Goal: Information Seeking & Learning: Learn about a topic

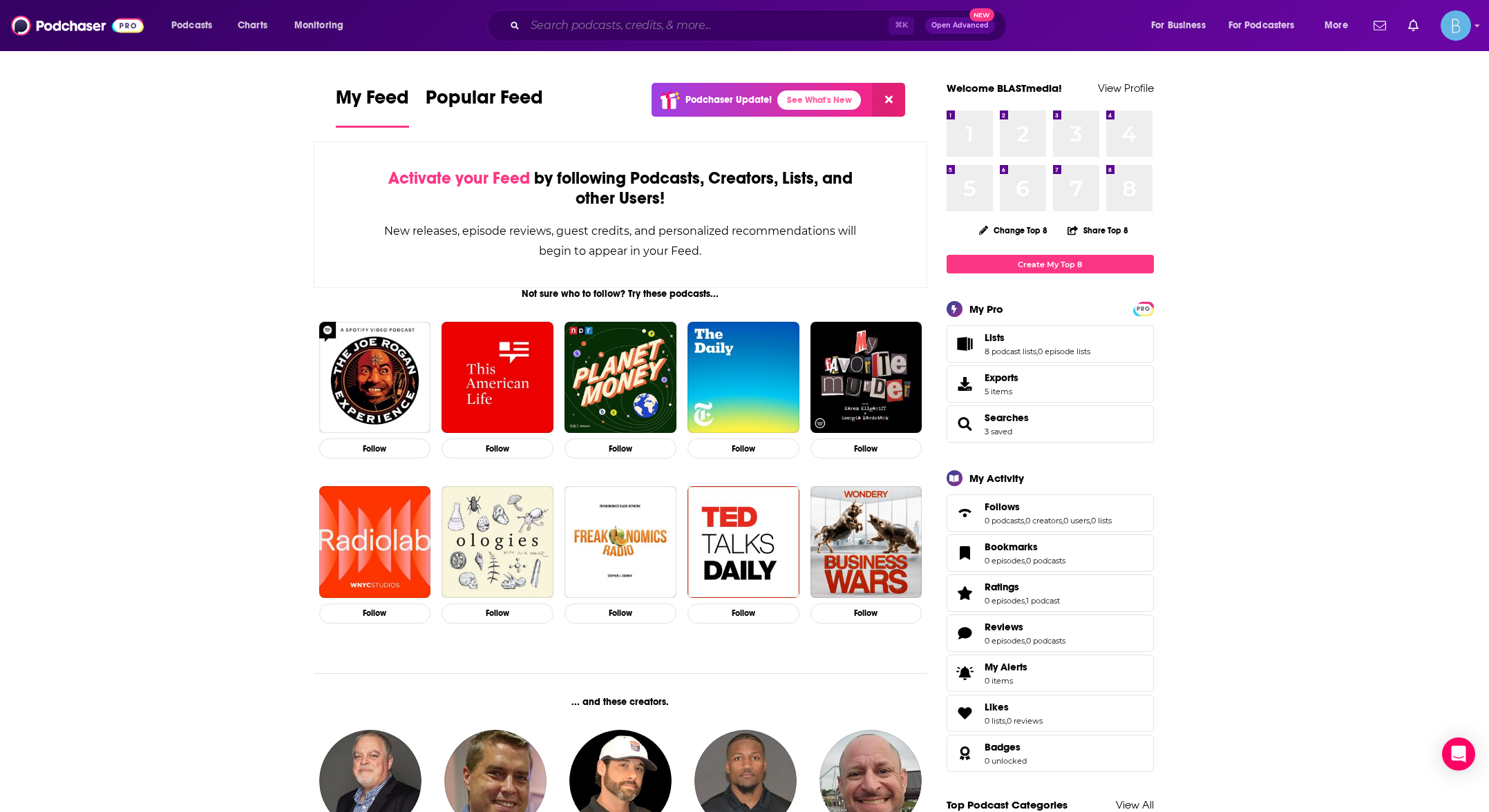
click at [588, 27] on input "Search podcasts, credits, & more..." at bounding box center [707, 26] width 363 height 22
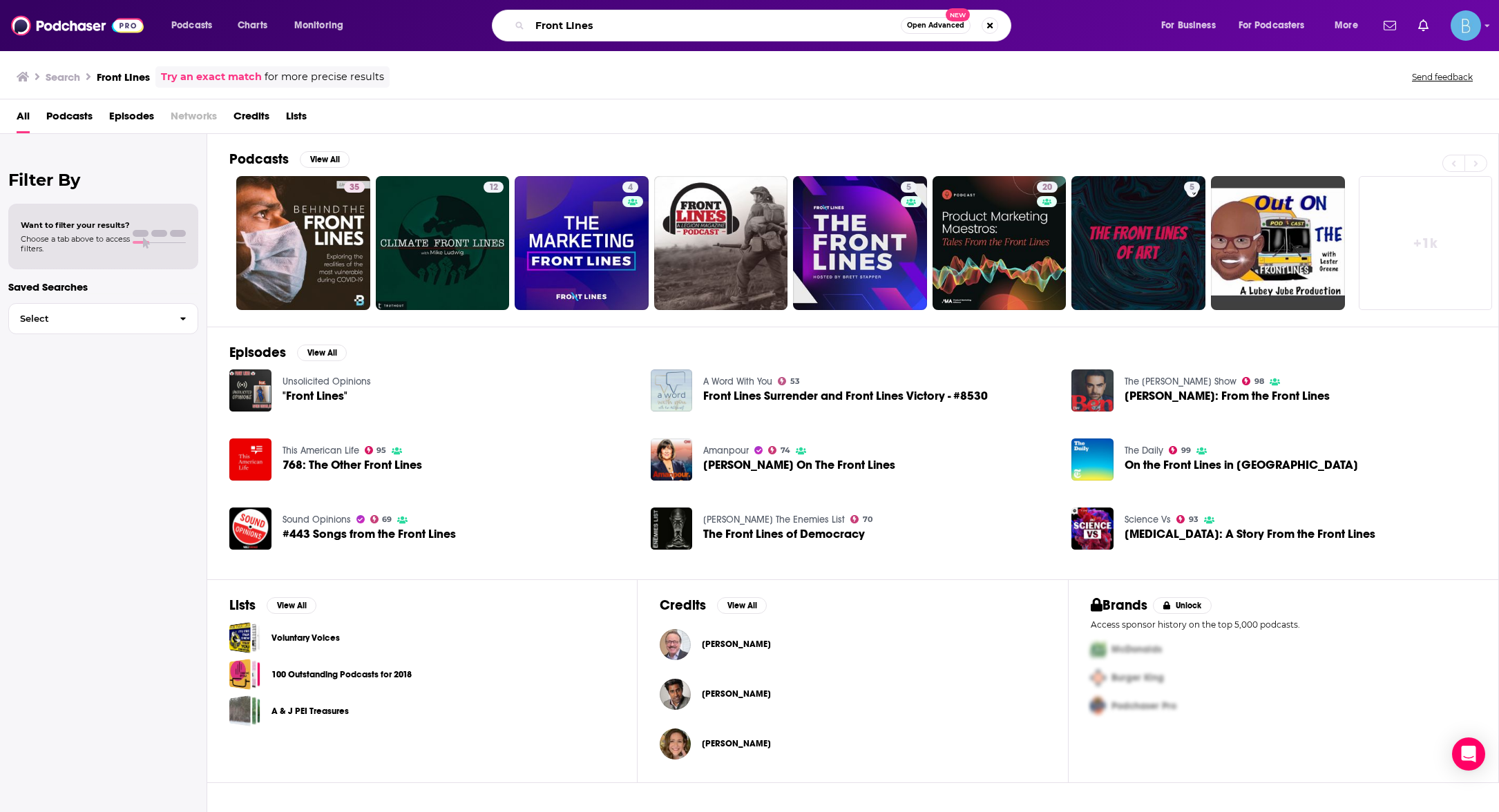
click at [649, 29] on input "Front LInes" at bounding box center [715, 26] width 371 height 22
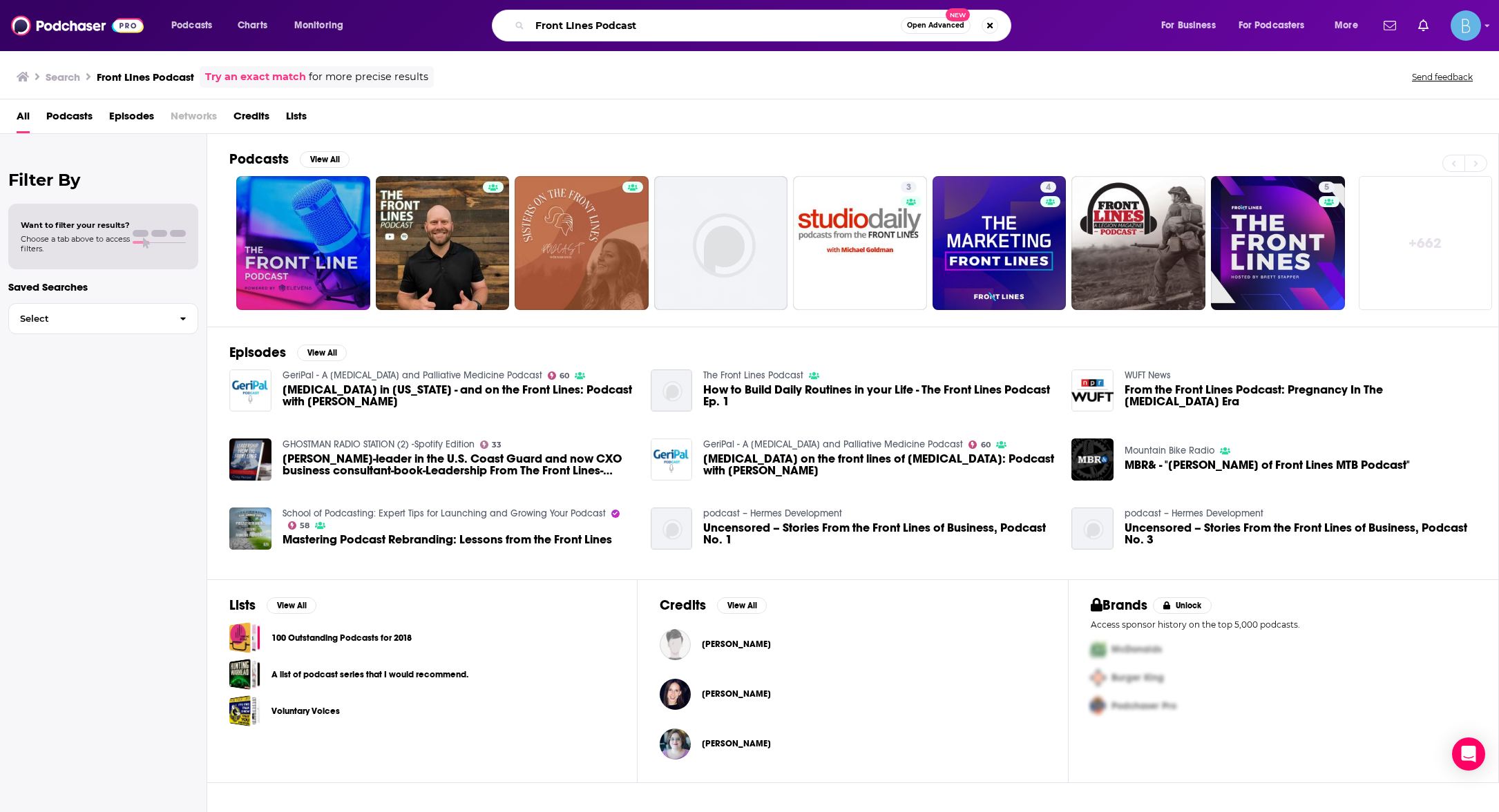
click at [647, 22] on input "Front LInes Podcast" at bounding box center [715, 26] width 371 height 22
paste input "[PERSON_NAME]"
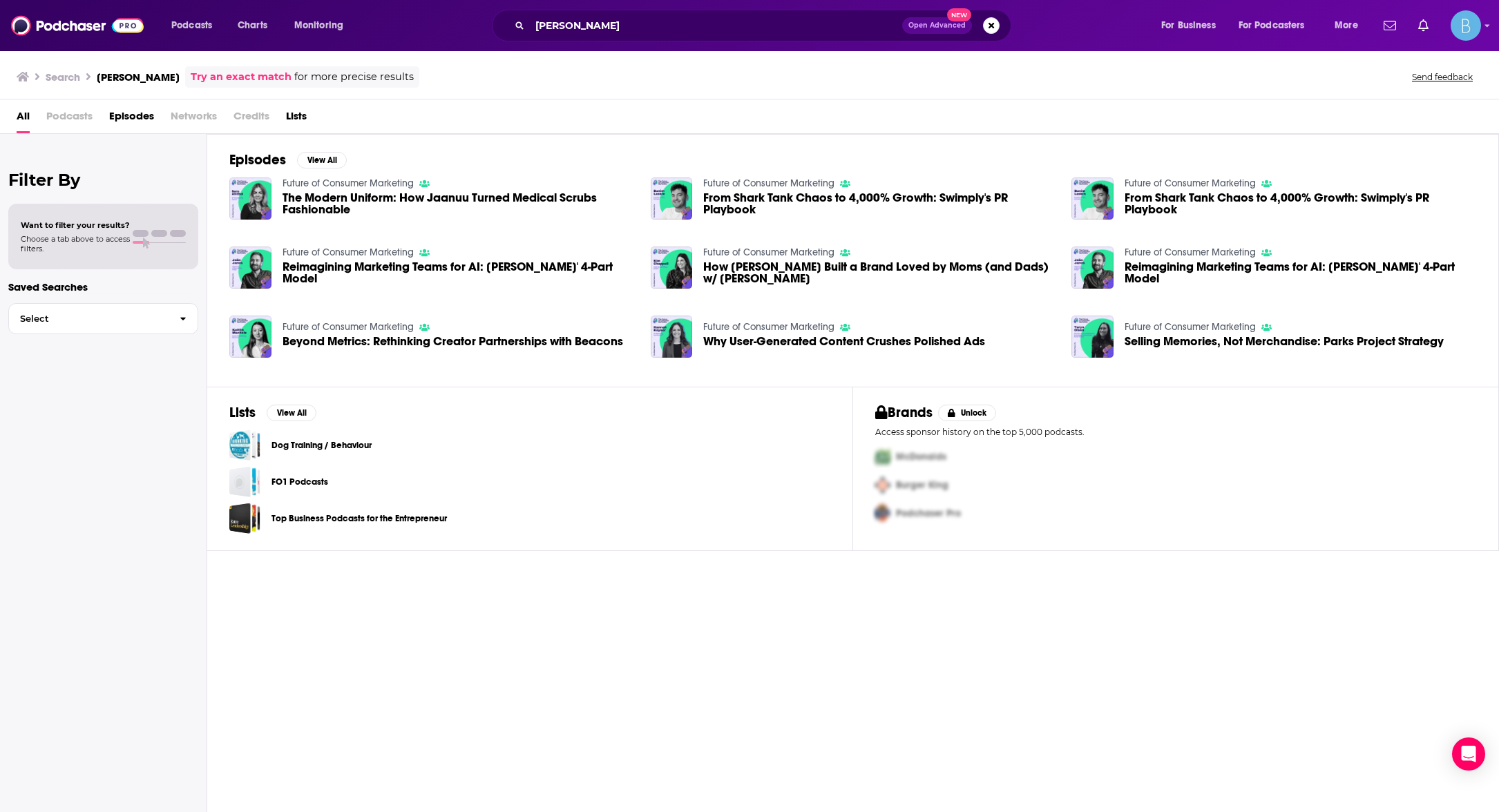
click at [78, 116] on span "Podcasts" at bounding box center [69, 119] width 46 height 28
click at [75, 116] on span "Podcasts" at bounding box center [69, 119] width 46 height 28
click at [650, 19] on input "[PERSON_NAME]" at bounding box center [716, 26] width 372 height 22
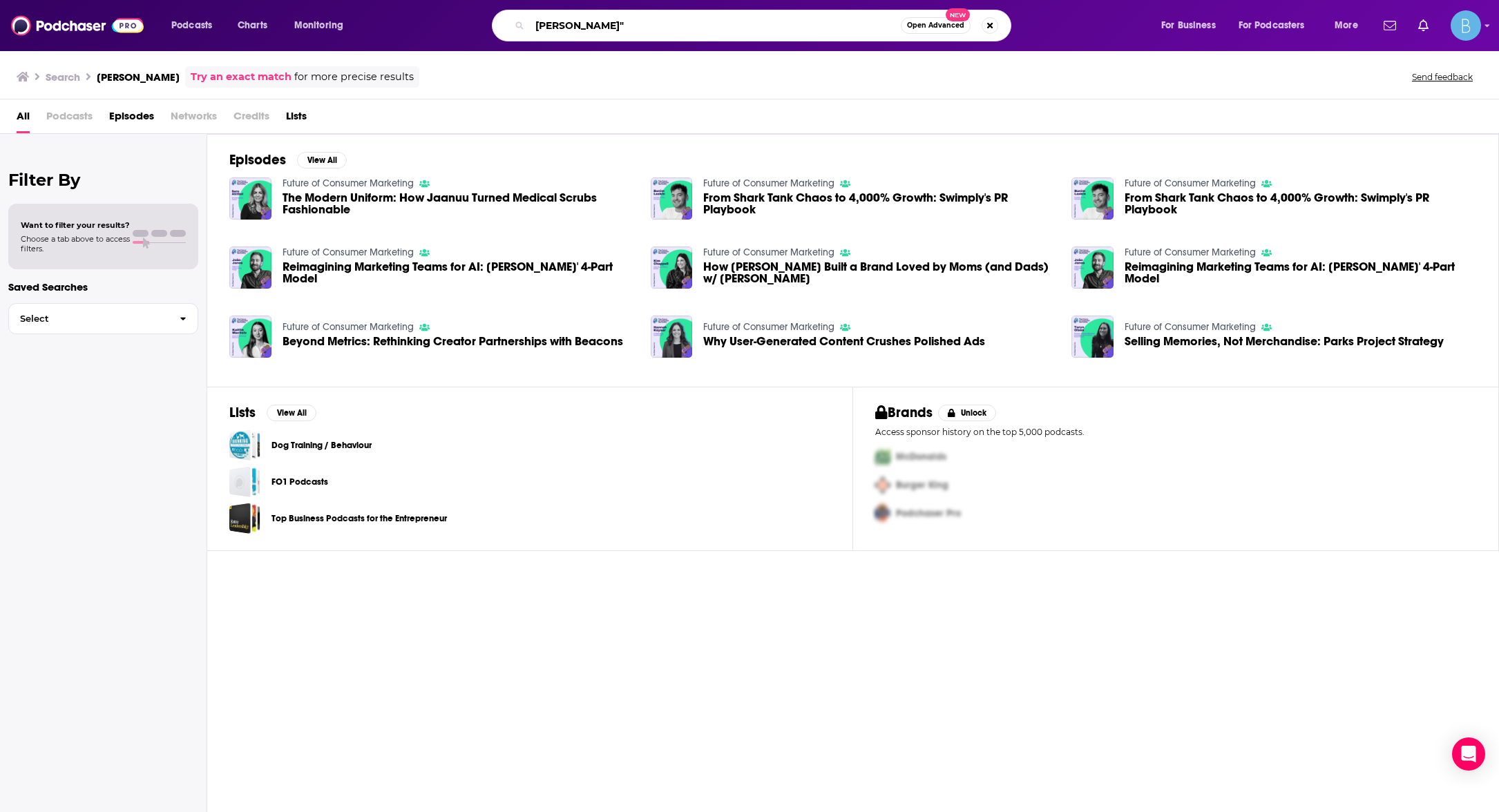
click at [539, 24] on input "[PERSON_NAME]"" at bounding box center [715, 26] width 371 height 22
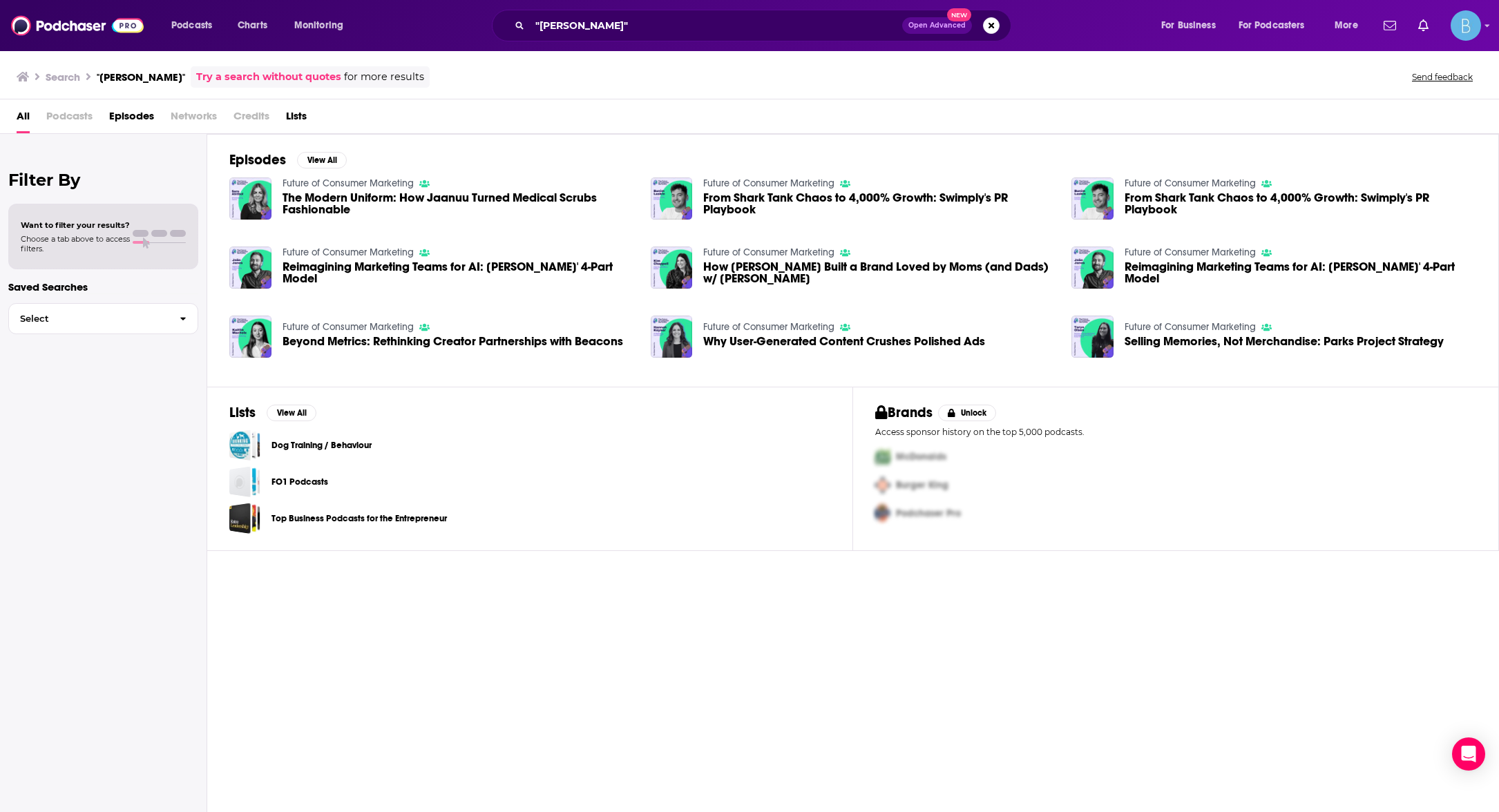
click at [64, 119] on span "Podcasts" at bounding box center [69, 119] width 46 height 28
click at [246, 72] on link "Try a search without quotes" at bounding box center [269, 77] width 145 height 16
click at [613, 25] on input ""[PERSON_NAME]"" at bounding box center [716, 26] width 372 height 22
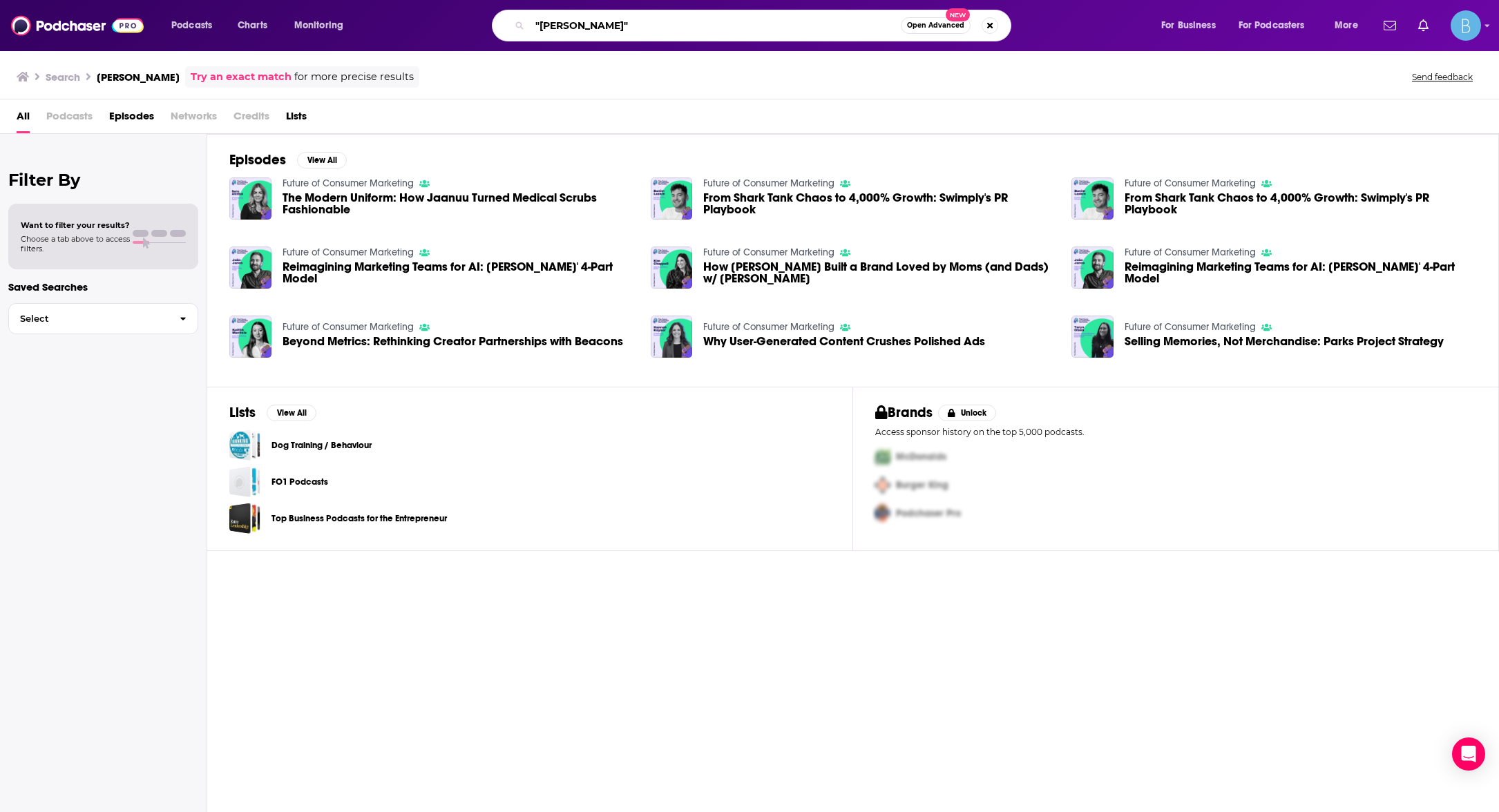
click at [613, 25] on input ""[PERSON_NAME]"" at bounding box center [715, 26] width 371 height 22
type input "The Marketing Frontlines"
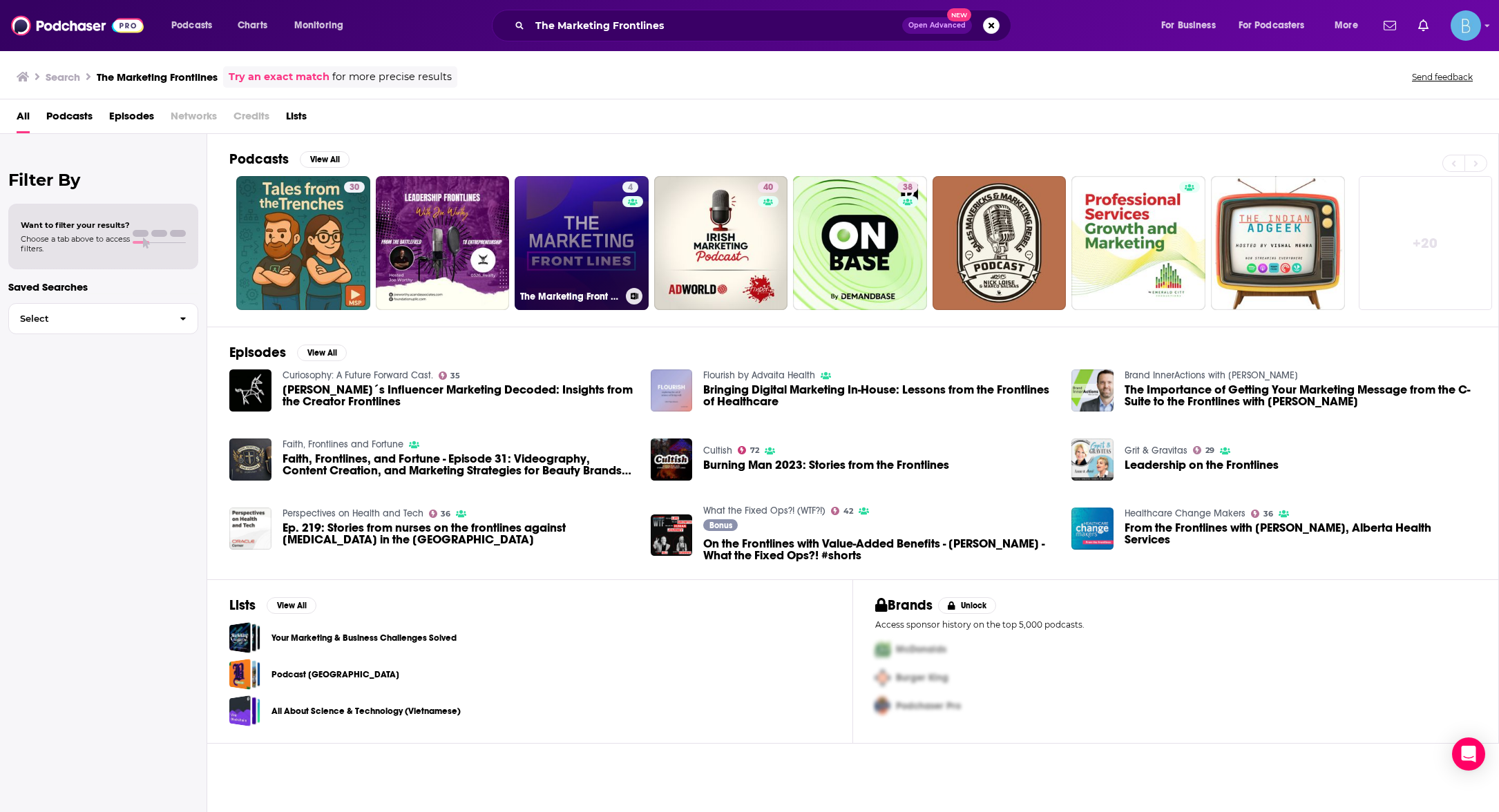
click at [567, 277] on link "4 The Marketing Front Lines" at bounding box center [582, 243] width 134 height 134
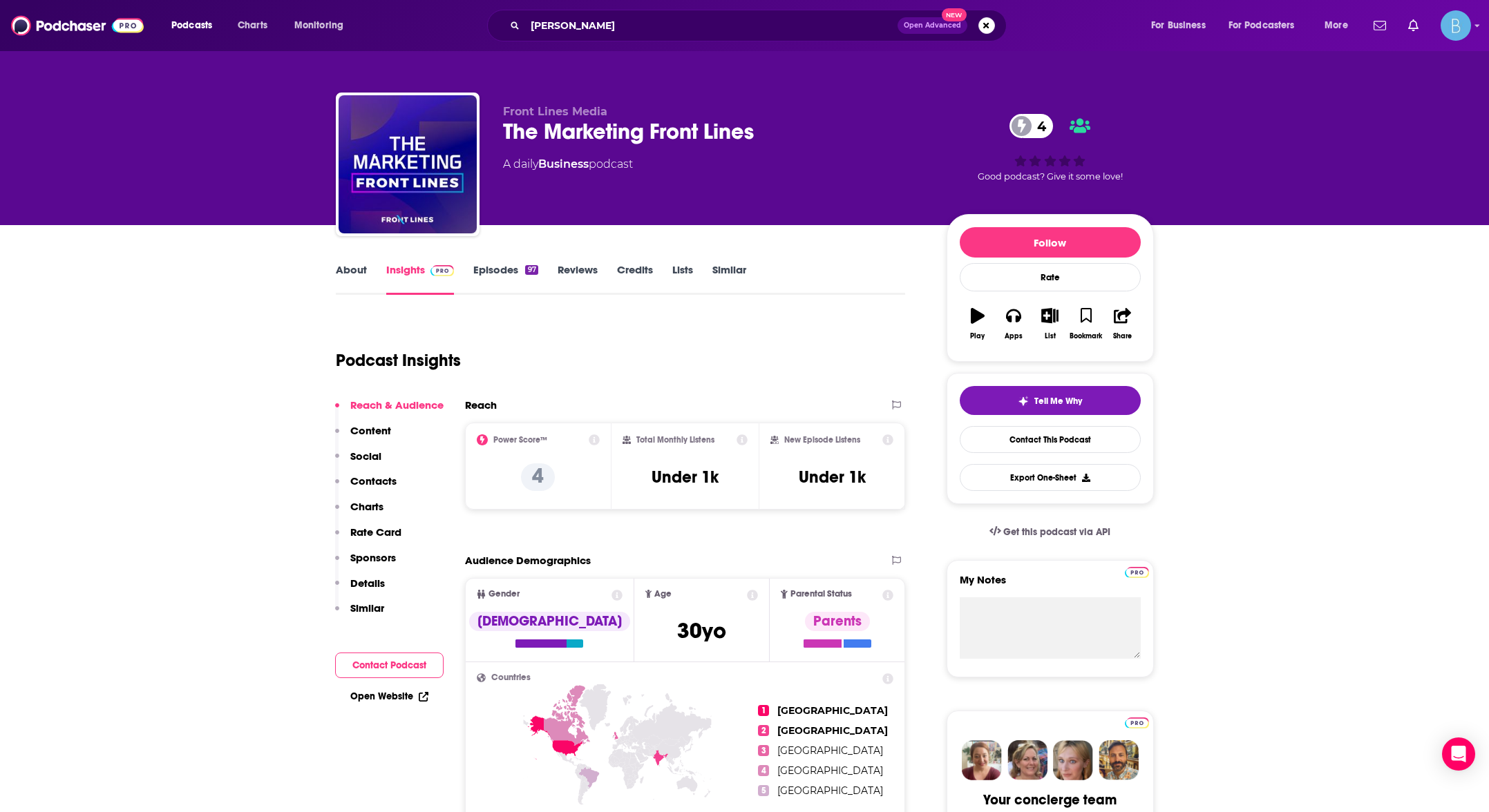
click at [502, 266] on link "Episodes 97" at bounding box center [506, 278] width 65 height 32
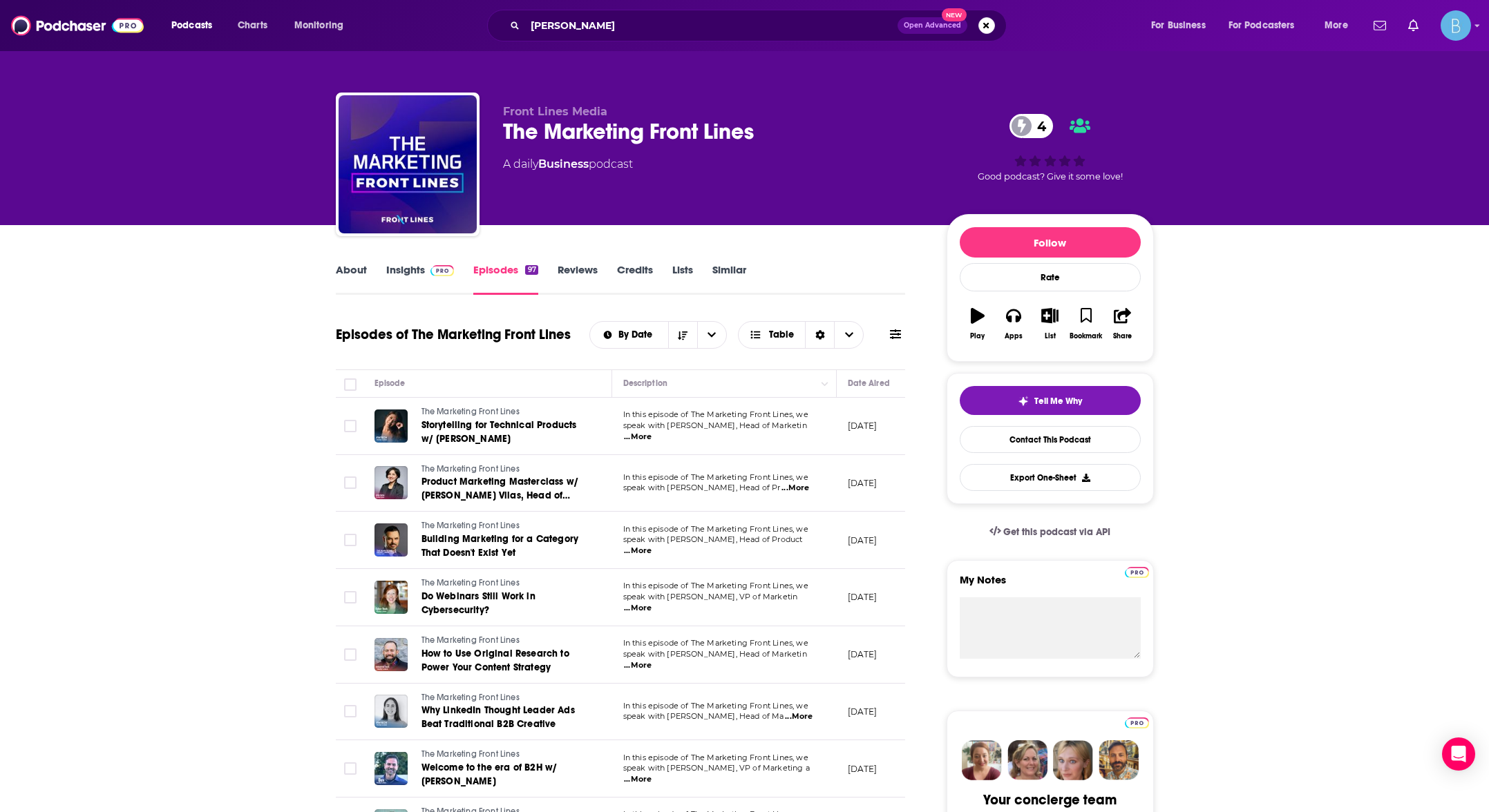
click at [652, 546] on span "...More" at bounding box center [637, 551] width 27 height 11
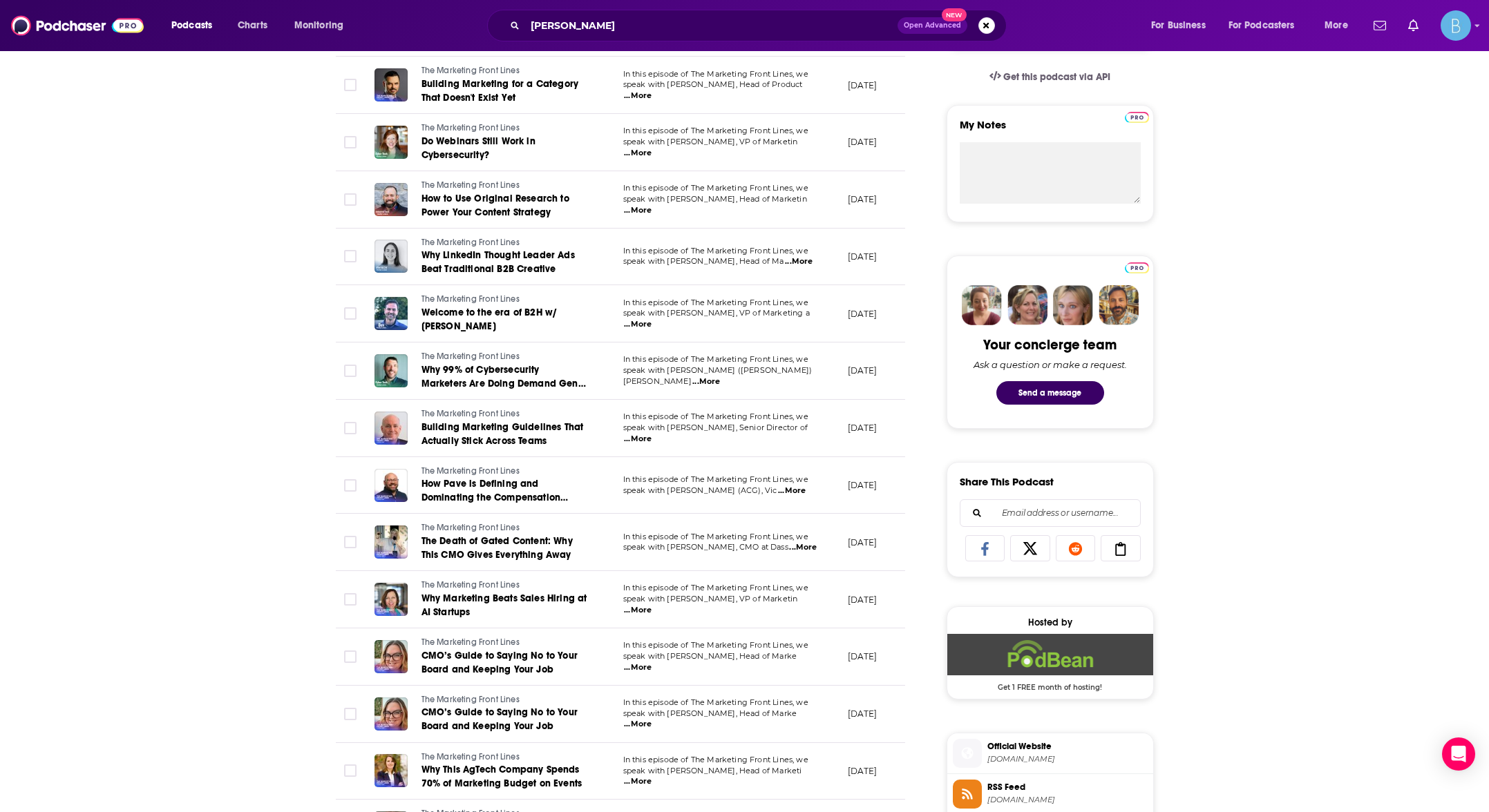
scroll to position [461, 0]
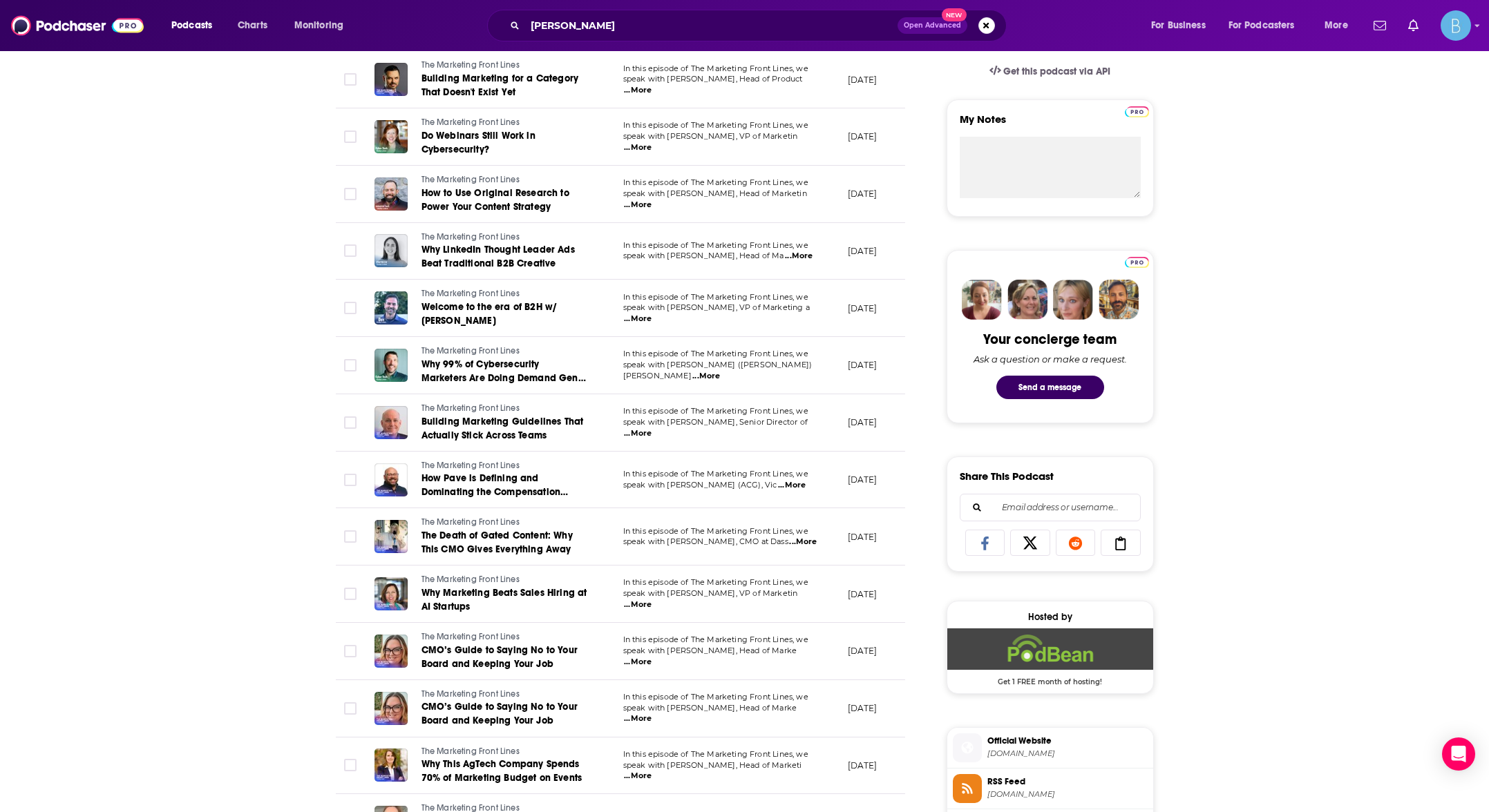
click at [797, 487] on span "...More" at bounding box center [791, 486] width 27 height 11
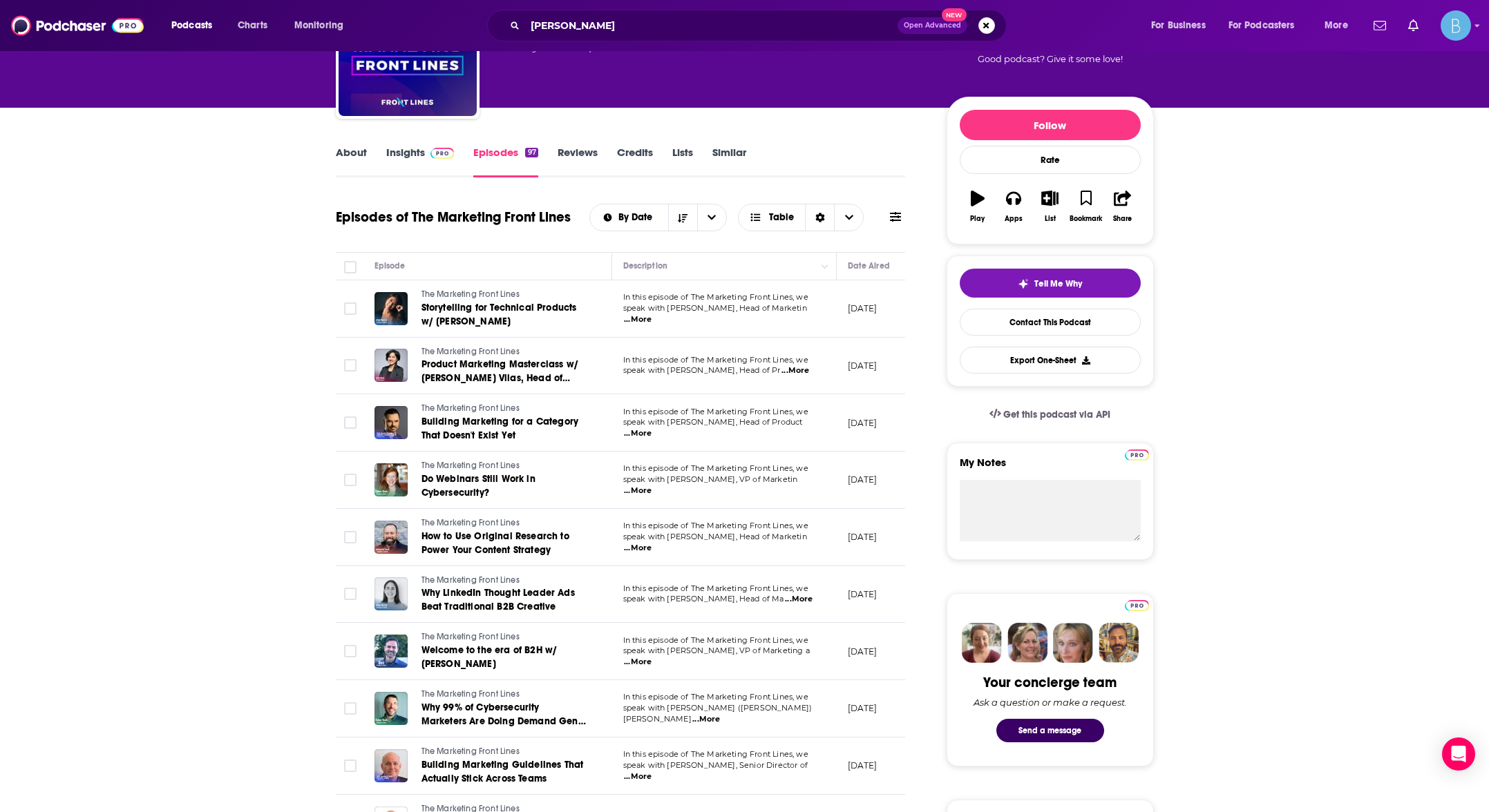
scroll to position [103, 0]
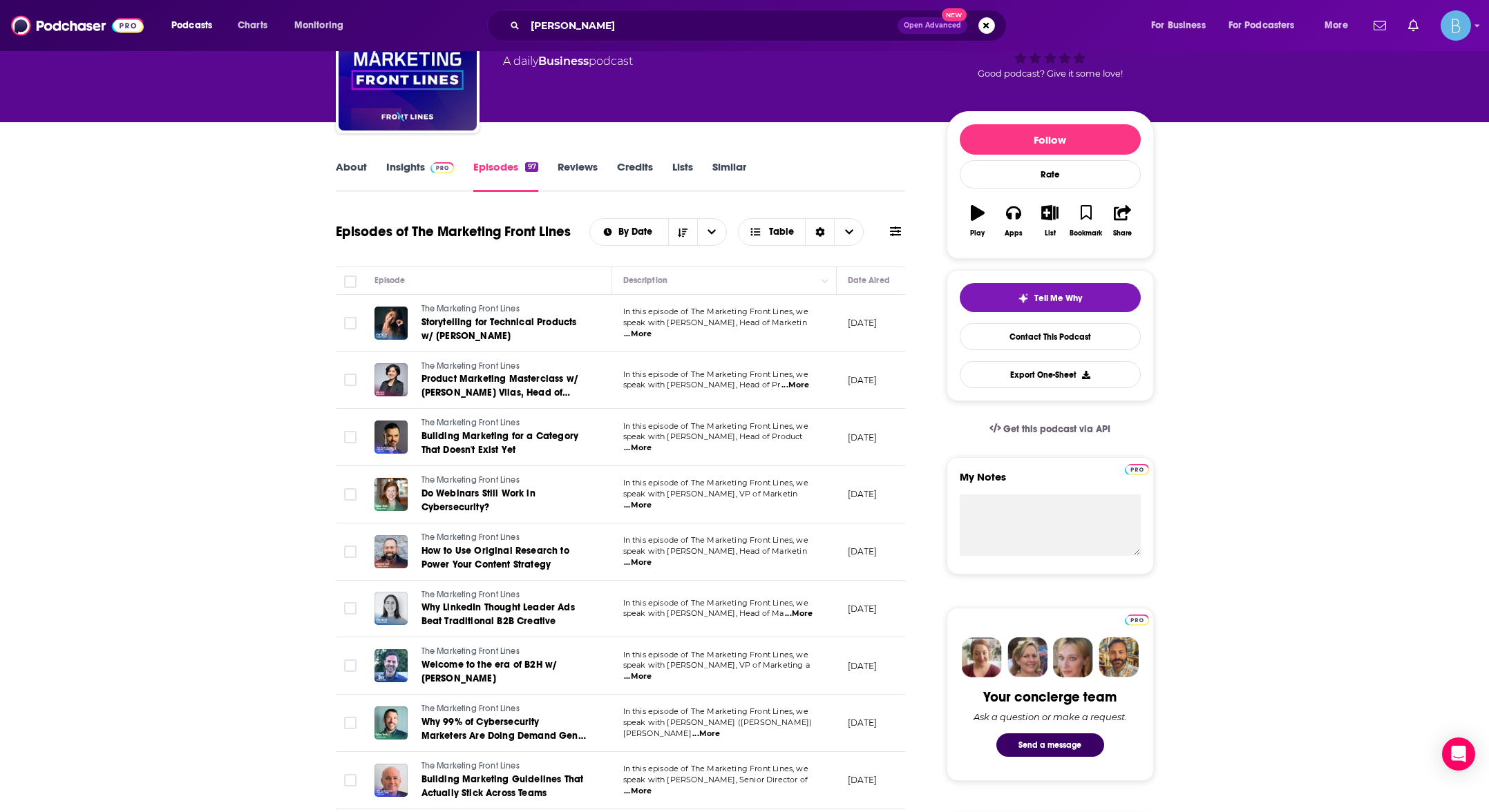
click at [798, 390] on span "...More" at bounding box center [795, 386] width 27 height 11
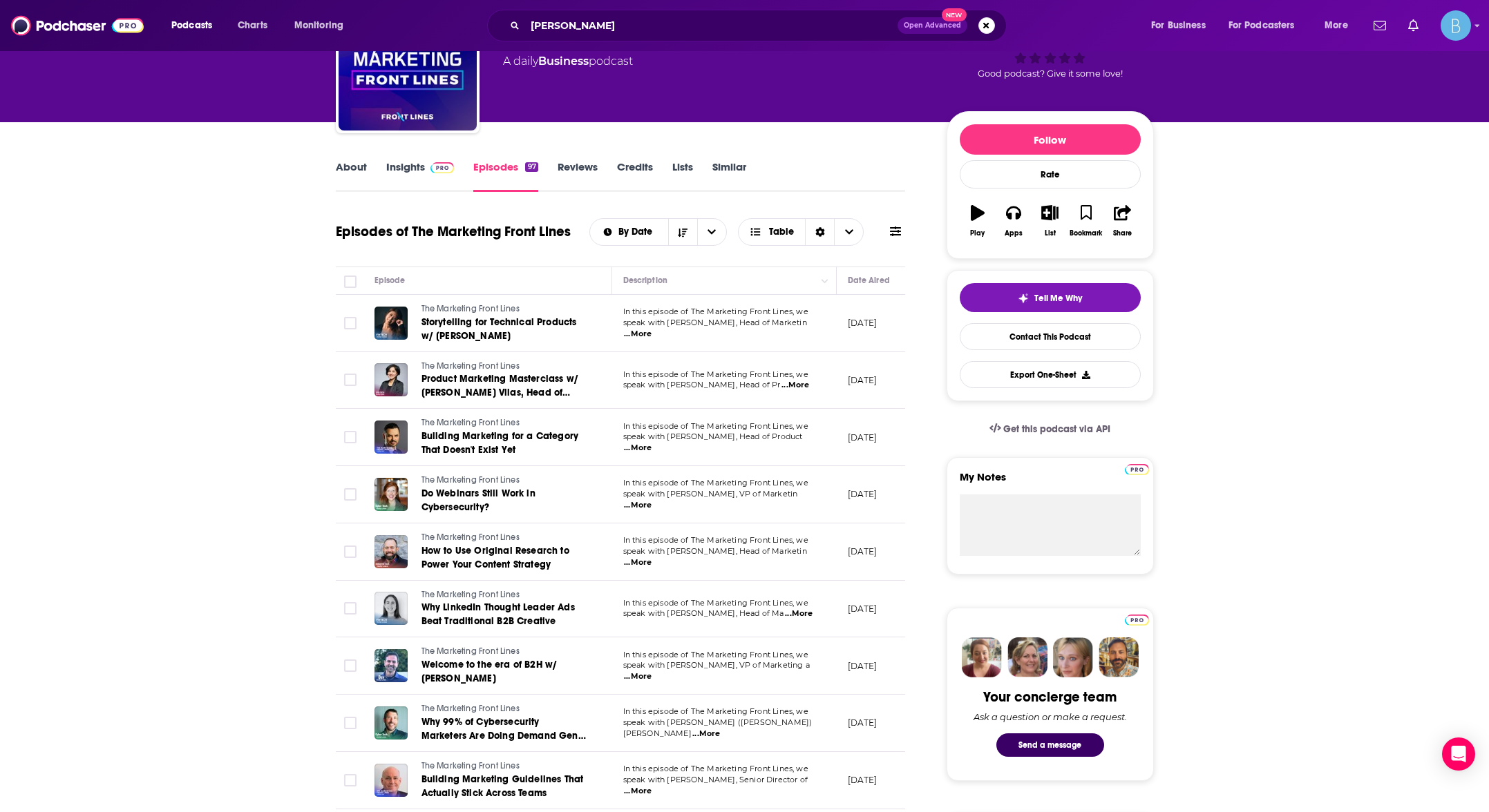
click at [652, 329] on span "...More" at bounding box center [637, 334] width 27 height 11
click at [652, 500] on span "...More" at bounding box center [637, 506] width 27 height 11
click at [652, 557] on span "...More" at bounding box center [637, 563] width 27 height 11
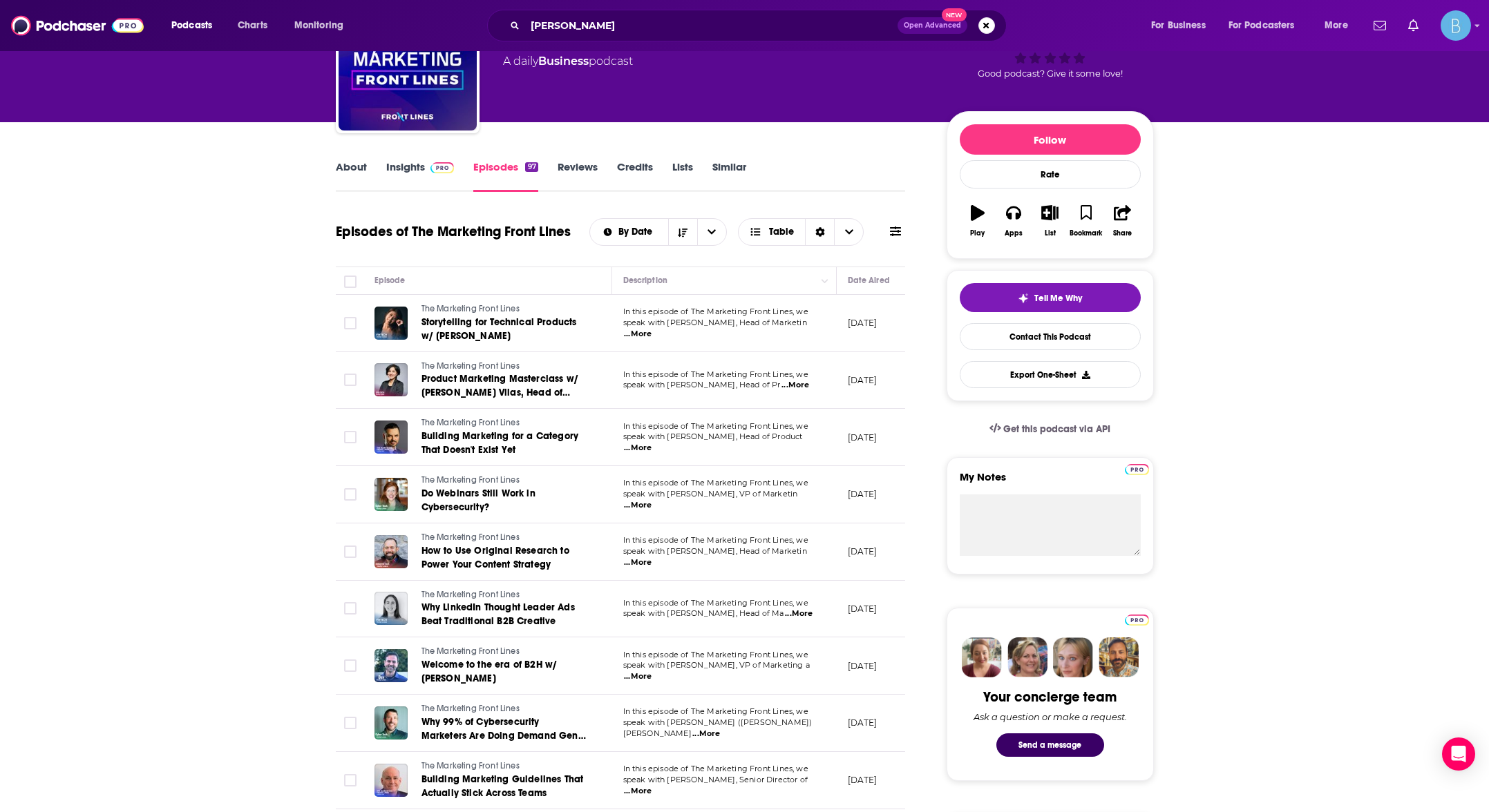
click at [807, 611] on span "...More" at bounding box center [798, 614] width 27 height 11
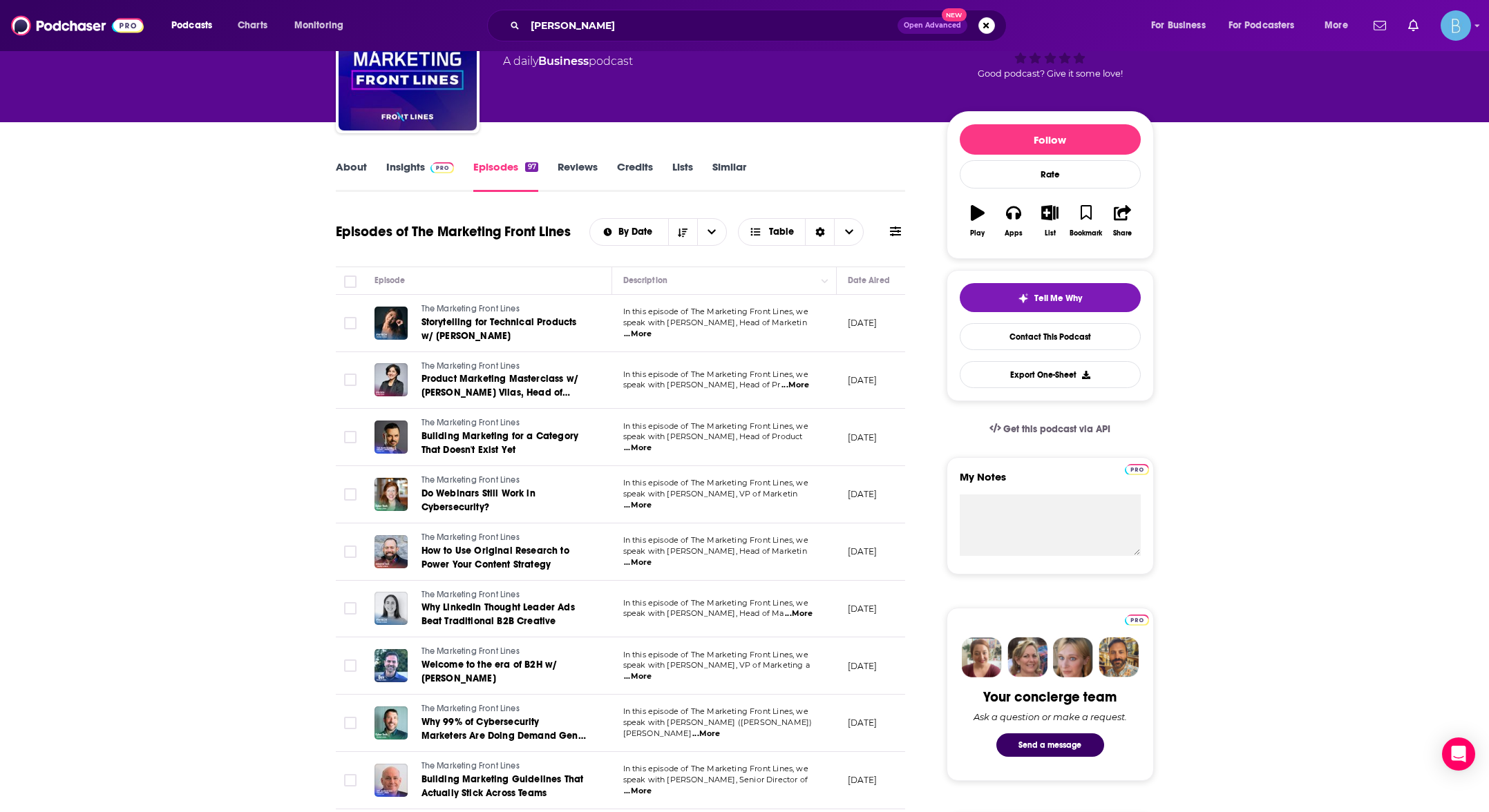
click at [807, 616] on span "...More" at bounding box center [798, 614] width 27 height 11
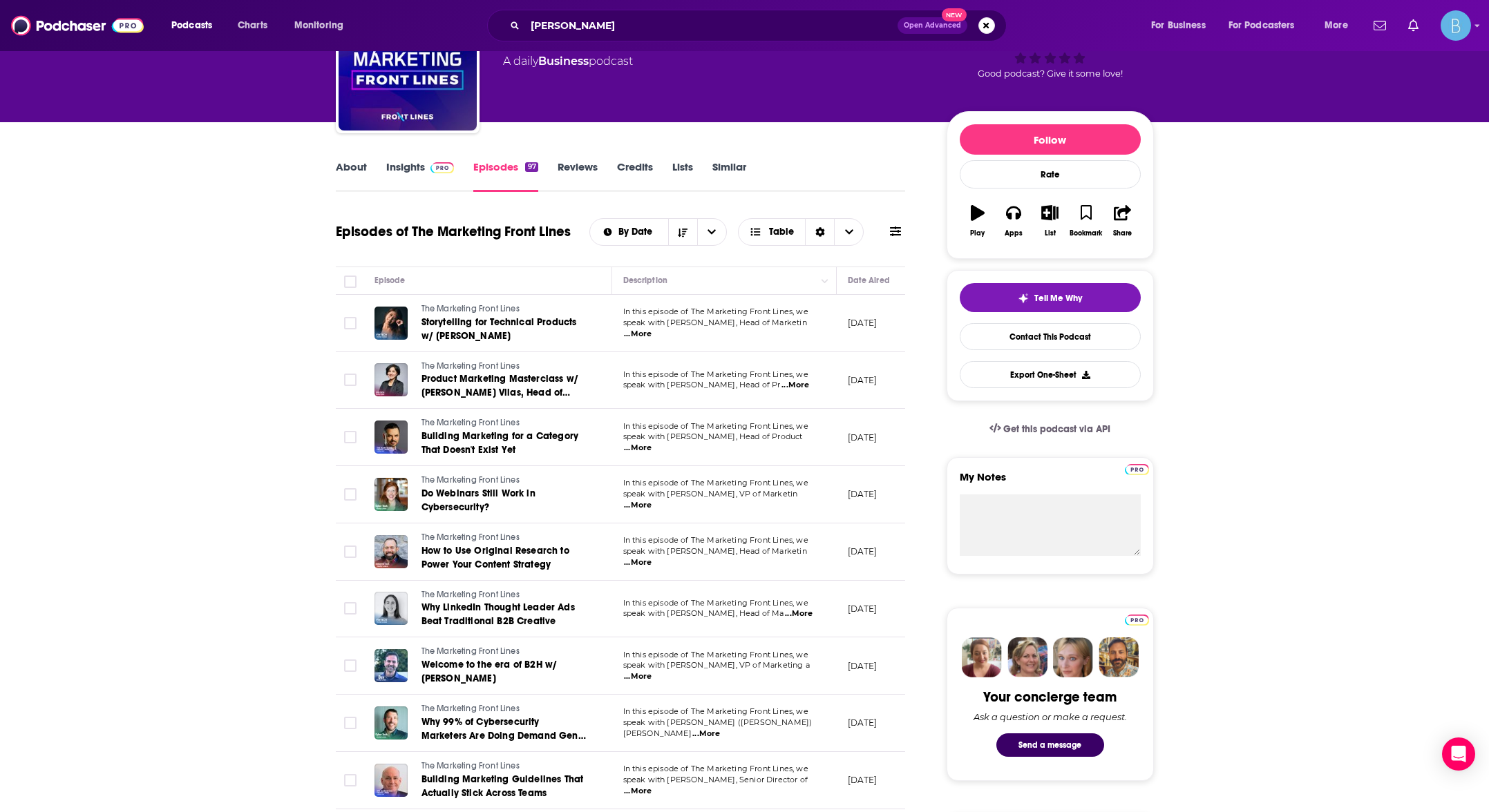
click at [652, 672] on span "...More" at bounding box center [637, 677] width 27 height 11
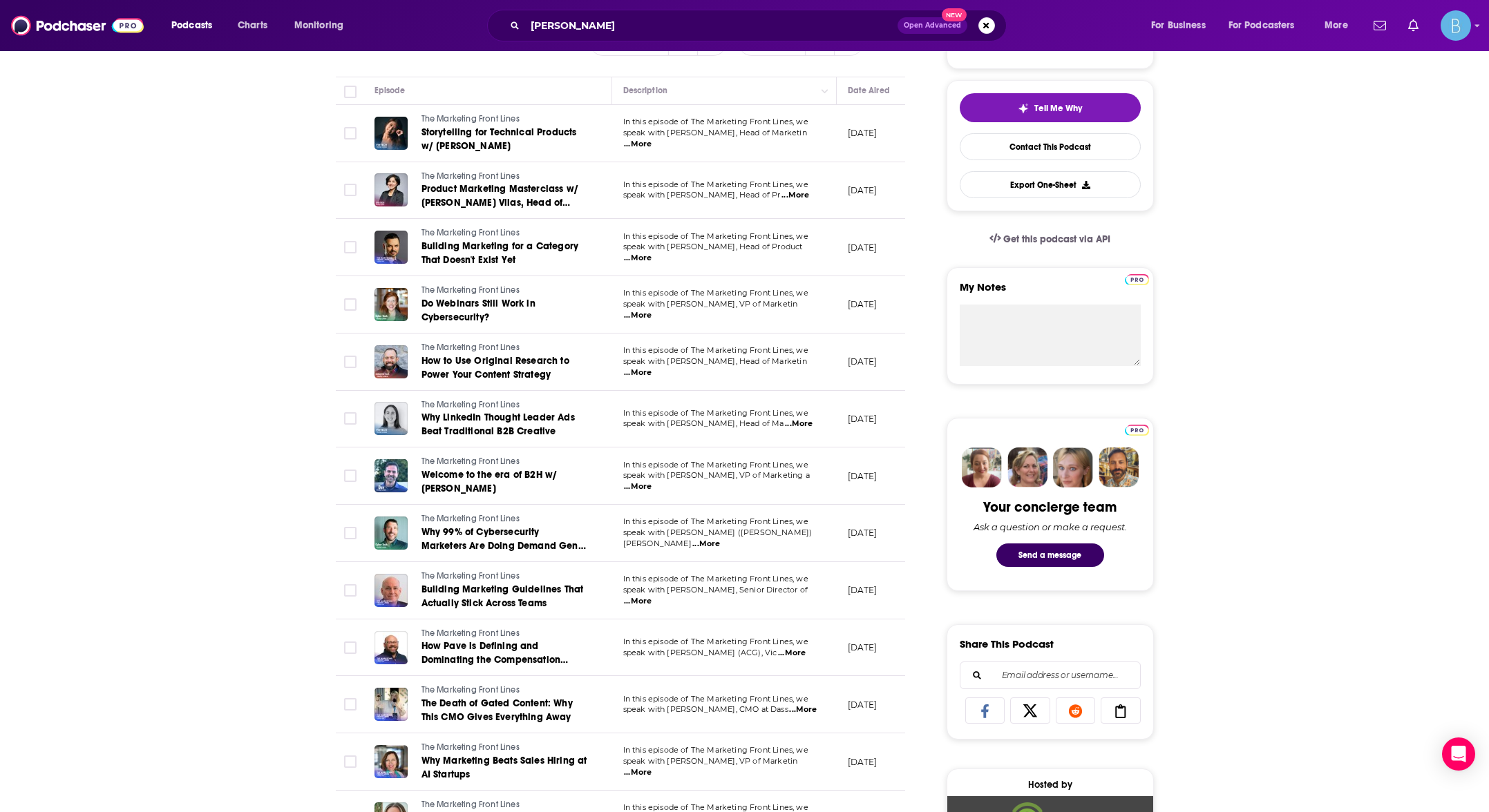
scroll to position [304, 0]
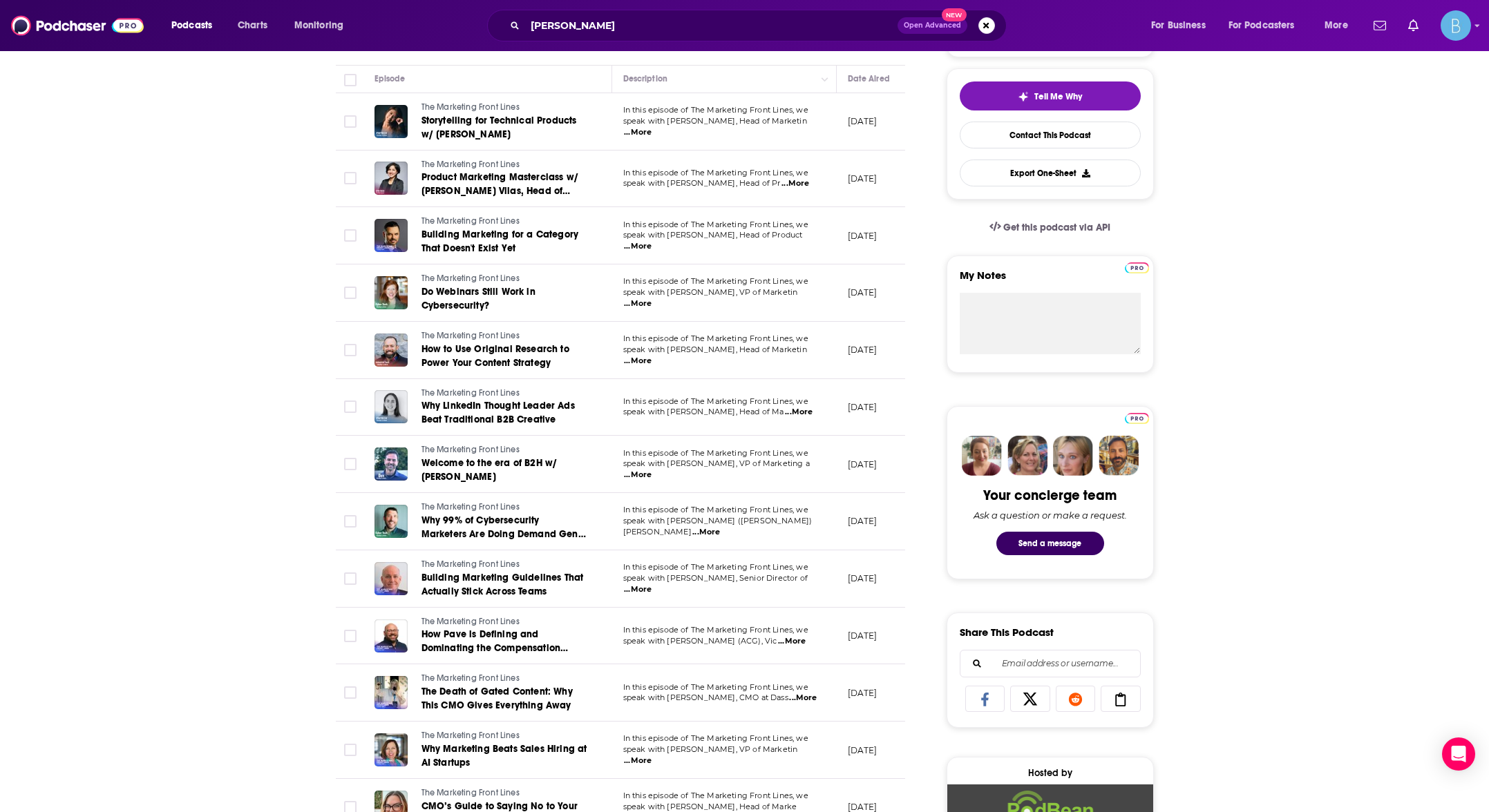
click at [802, 458] on span "In this episode of The Marketing Front Lines, we" at bounding box center [715, 453] width 185 height 10
click at [652, 470] on span "...More" at bounding box center [637, 475] width 27 height 11
click at [813, 586] on p "speak with [PERSON_NAME], Senior Director of ...More" at bounding box center [724, 585] width 202 height 22
click at [652, 586] on span "...More" at bounding box center [637, 590] width 27 height 11
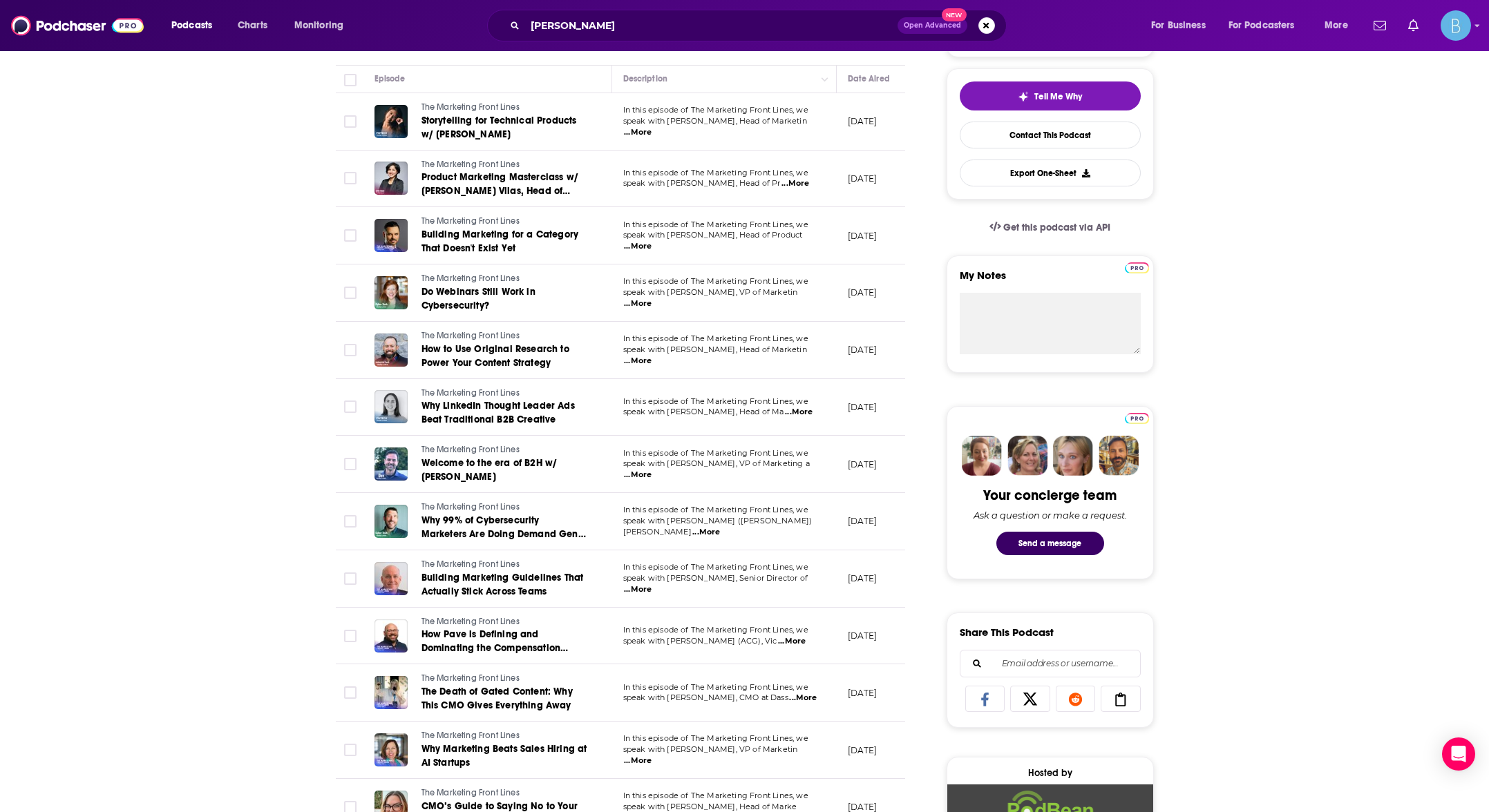
click at [790, 697] on span "...More" at bounding box center [802, 698] width 27 height 11
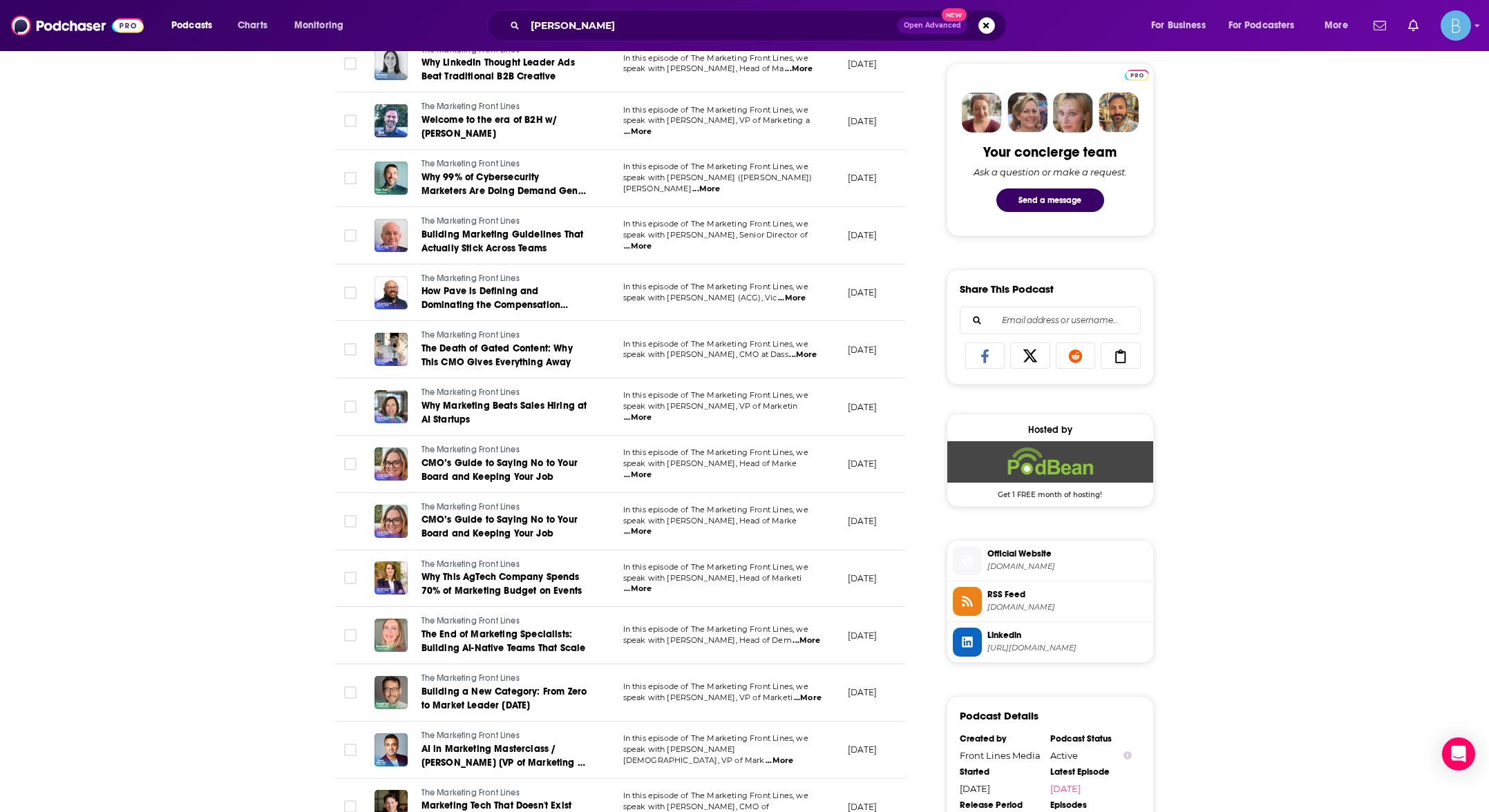
scroll to position [0, 0]
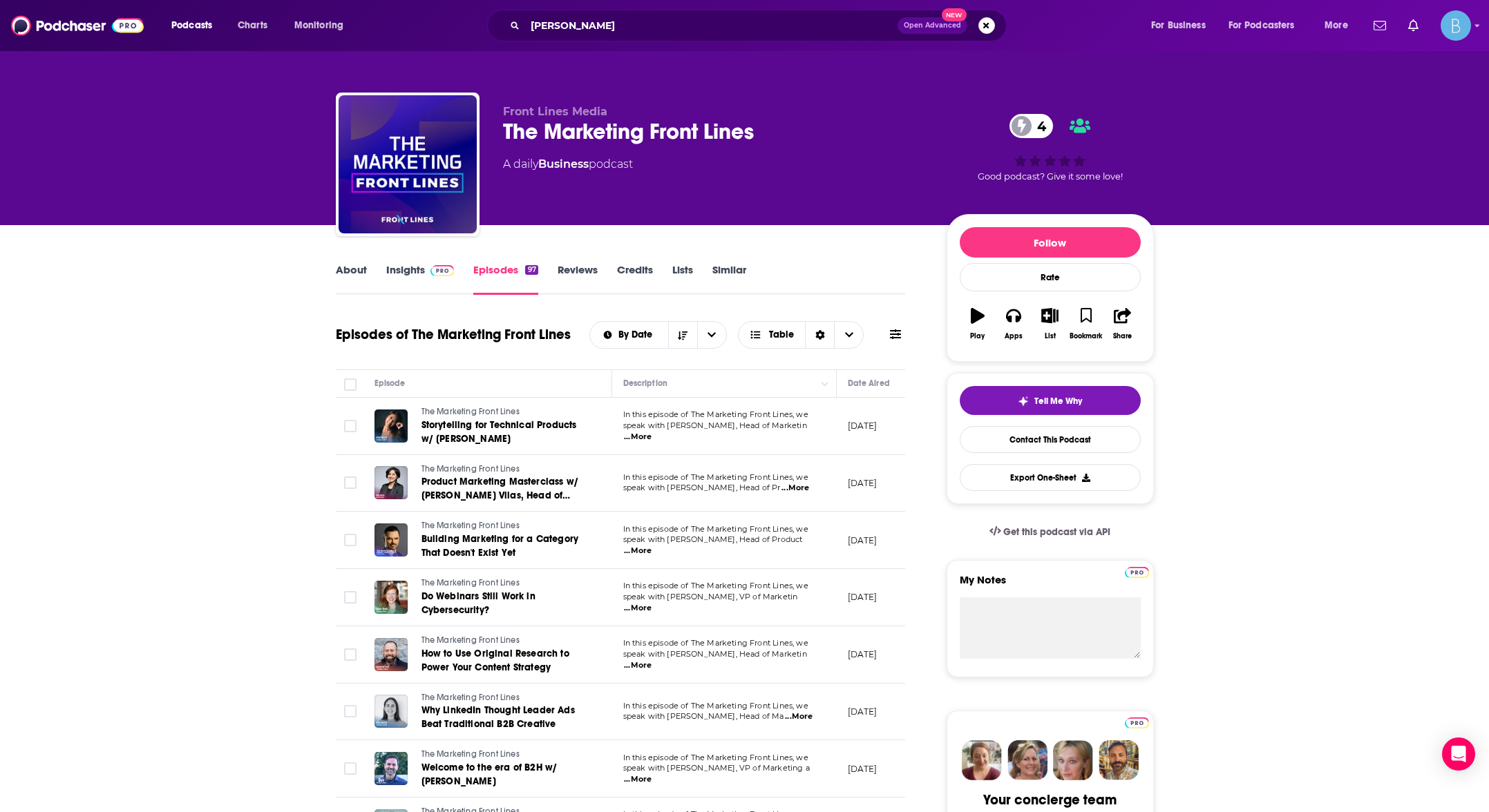
click at [398, 276] on link "Insights" at bounding box center [421, 278] width 69 height 32
